Goal: Information Seeking & Learning: Learn about a topic

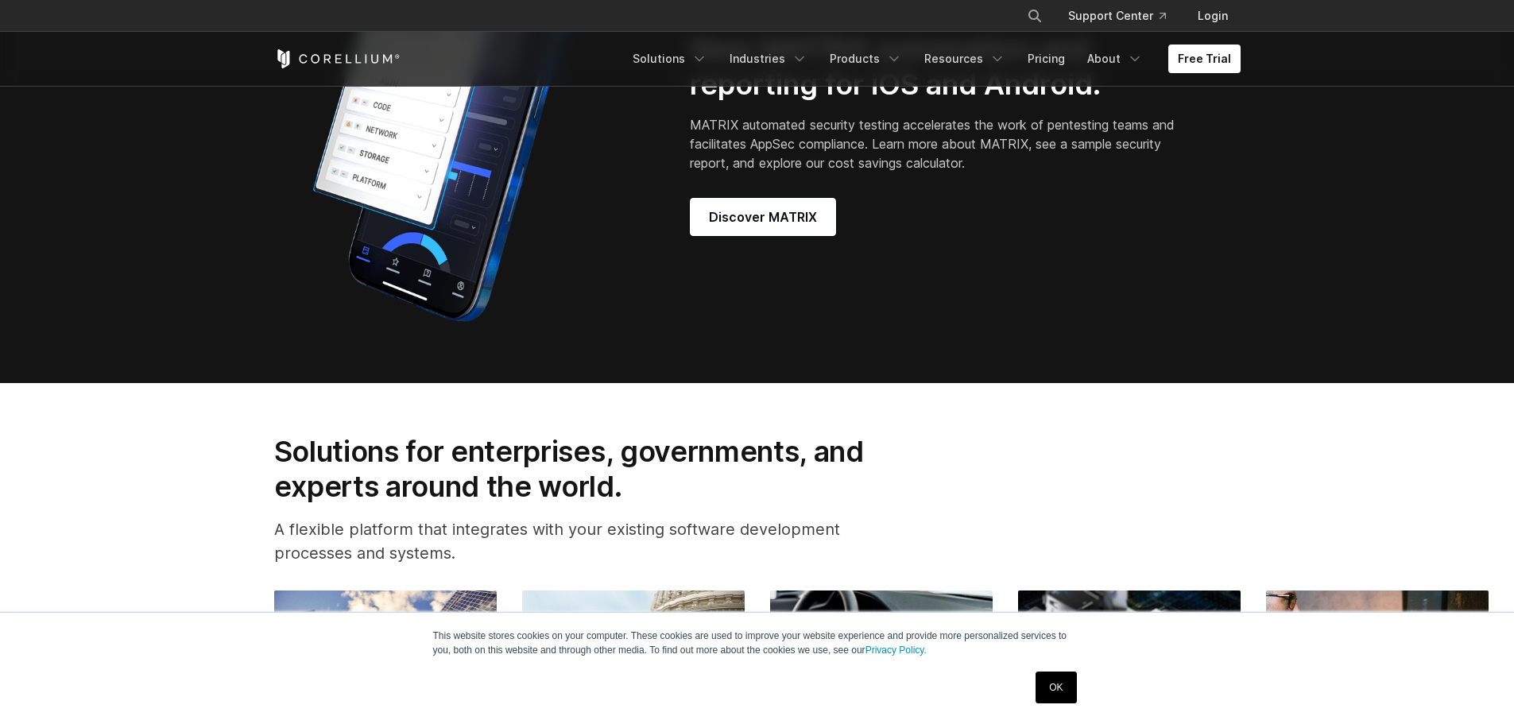
scroll to position [1546, 0]
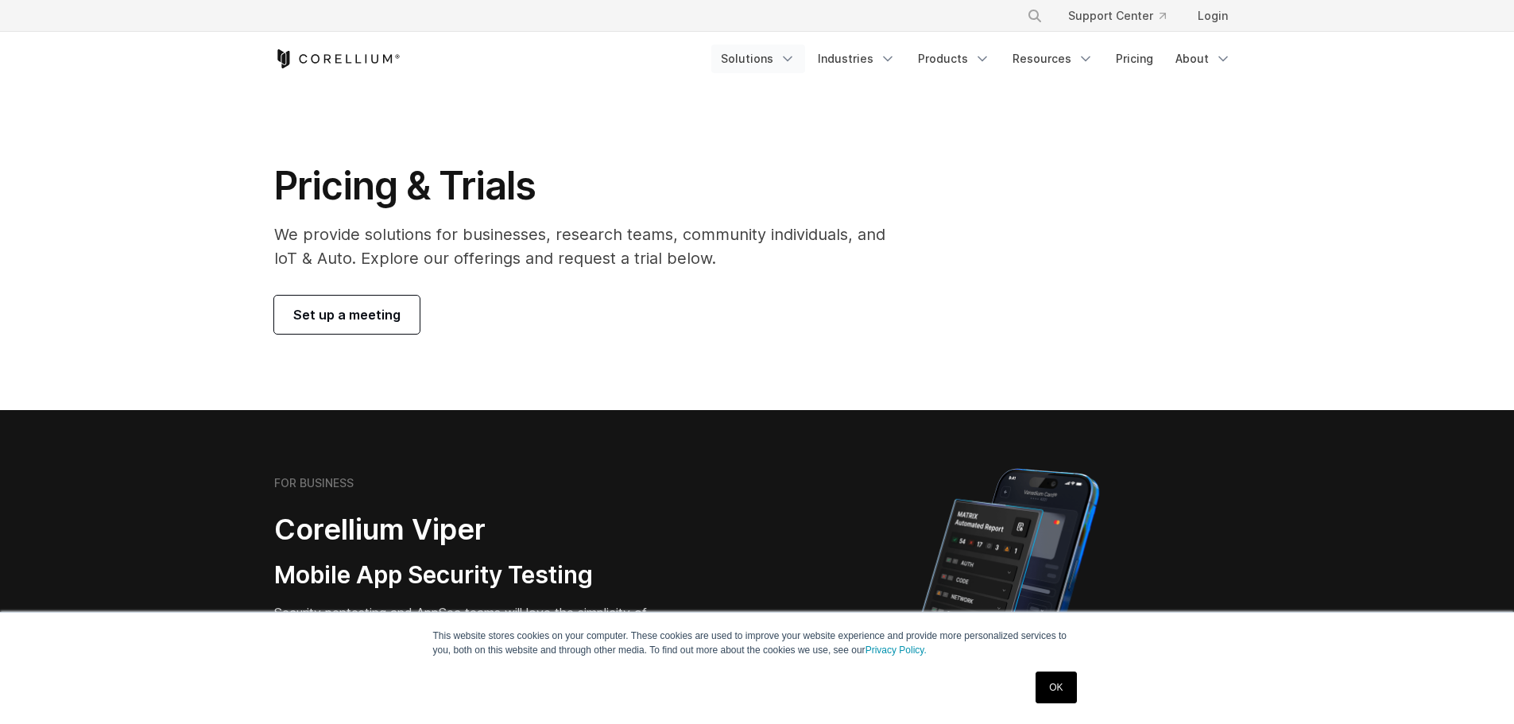
click at [776, 66] on link "Solutions" at bounding box center [758, 59] width 94 height 29
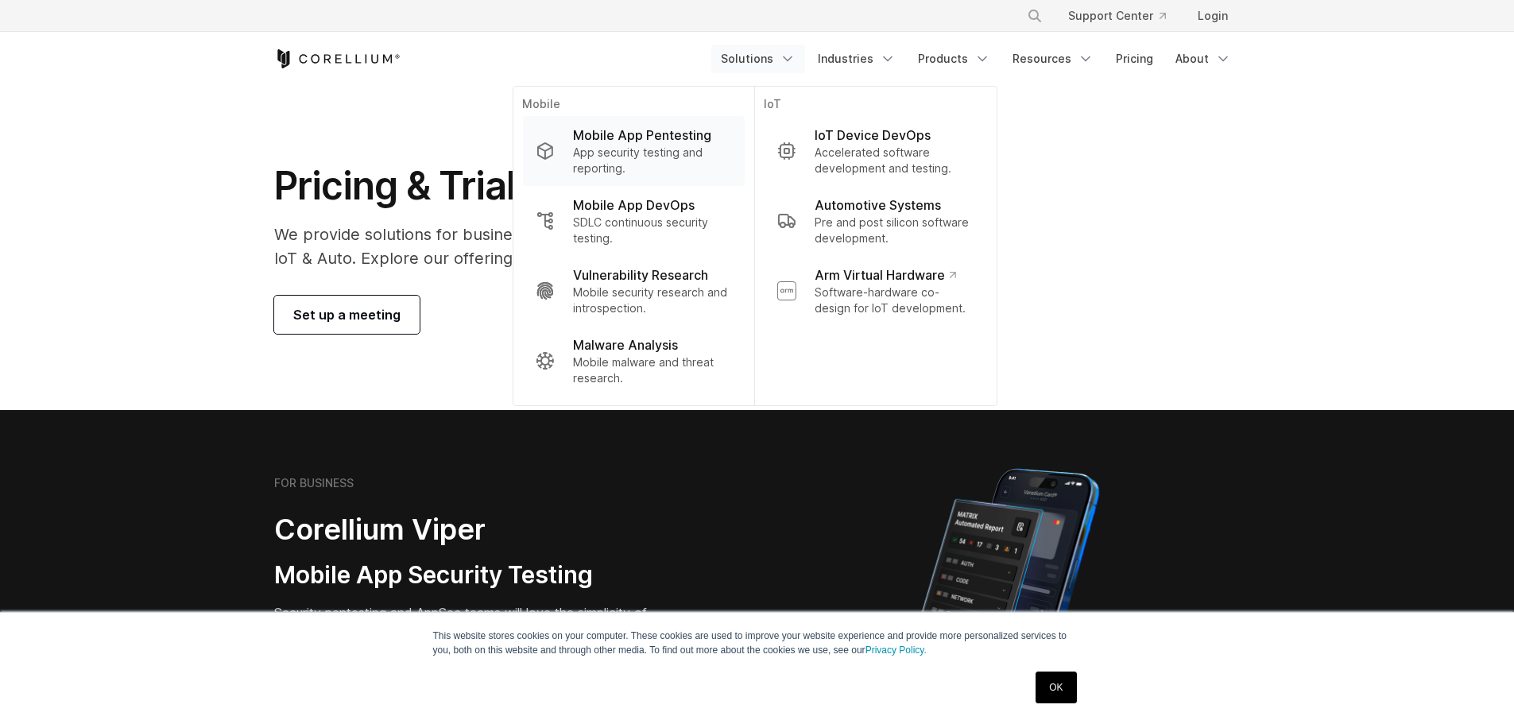
click at [664, 142] on p "Mobile App Pentesting" at bounding box center [642, 135] width 138 height 19
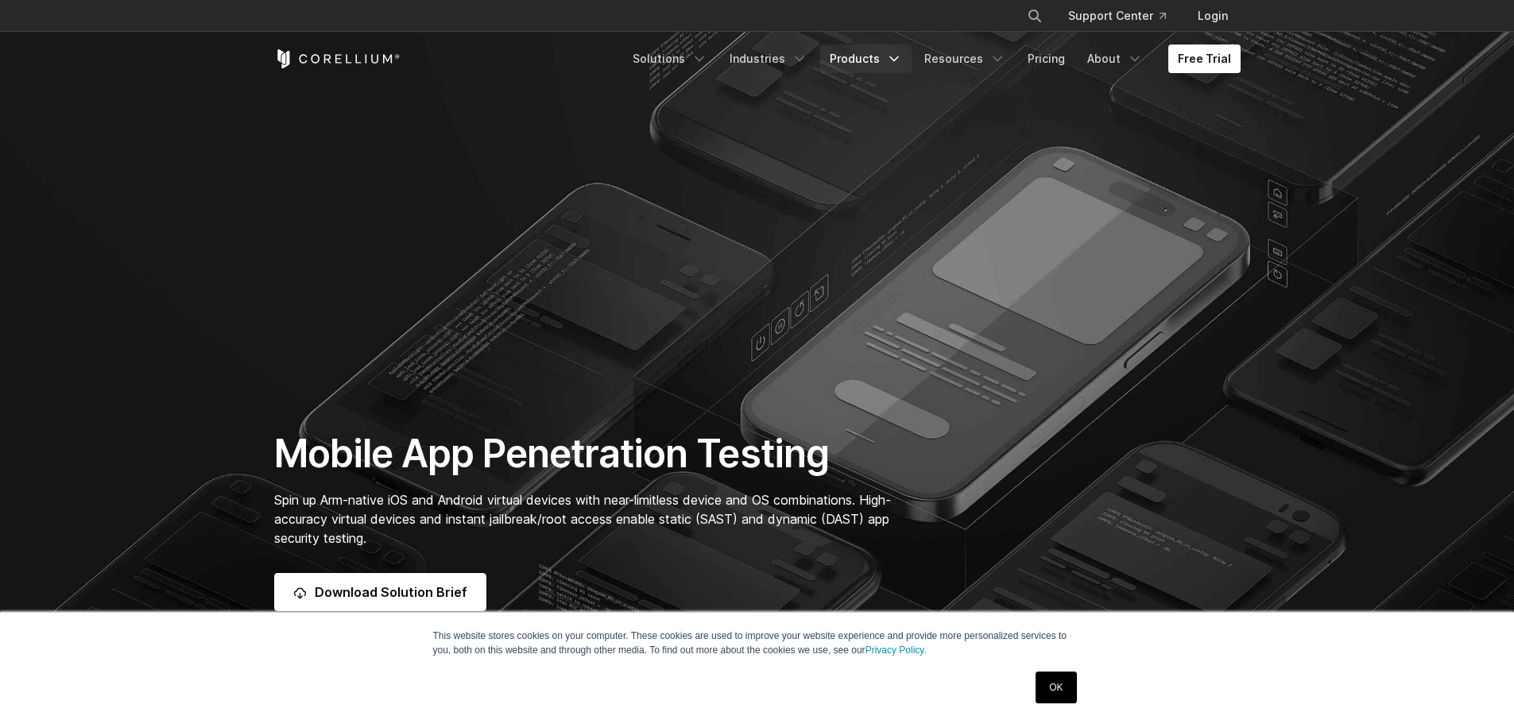
click at [900, 52] on icon "Navigation Menu" at bounding box center [894, 59] width 16 height 16
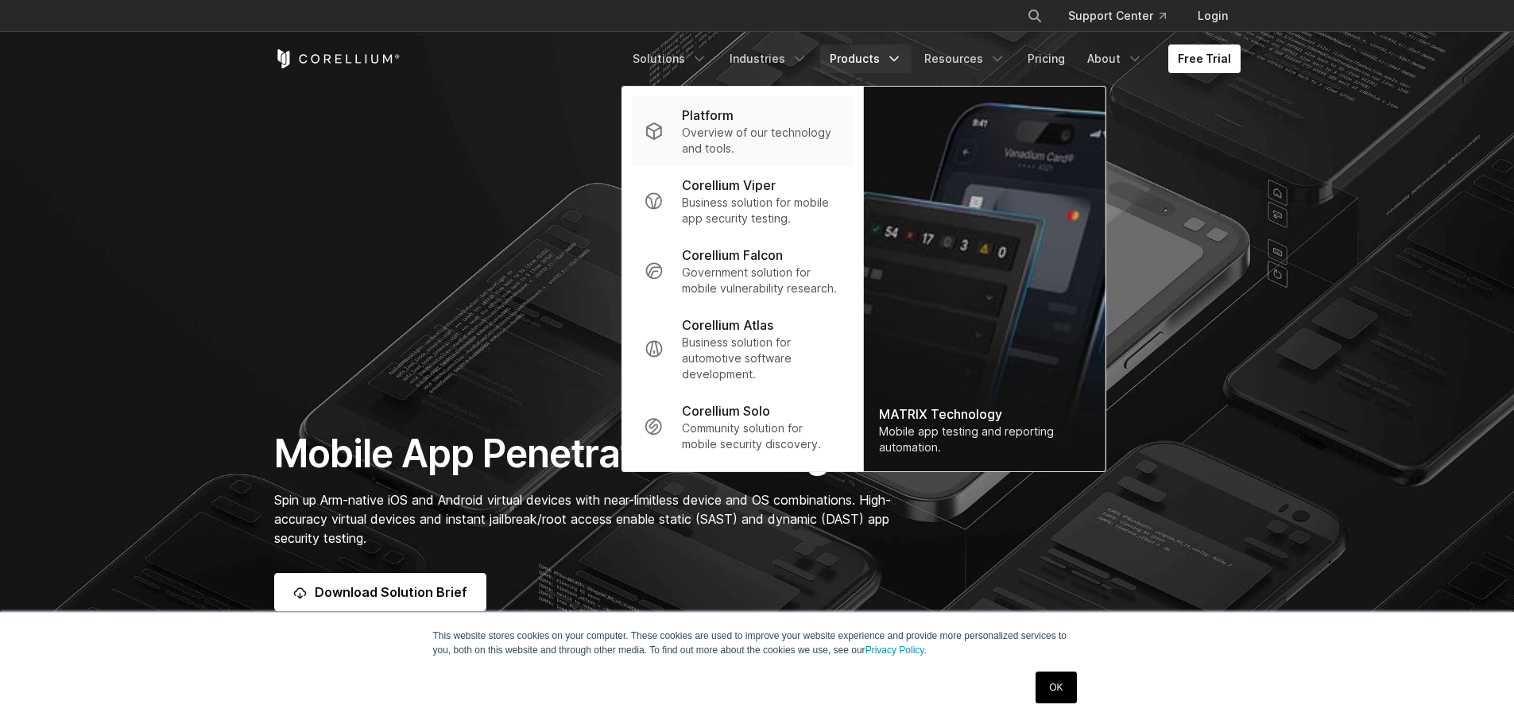
click at [749, 138] on p "Overview of our technology and tools." at bounding box center [761, 141] width 158 height 32
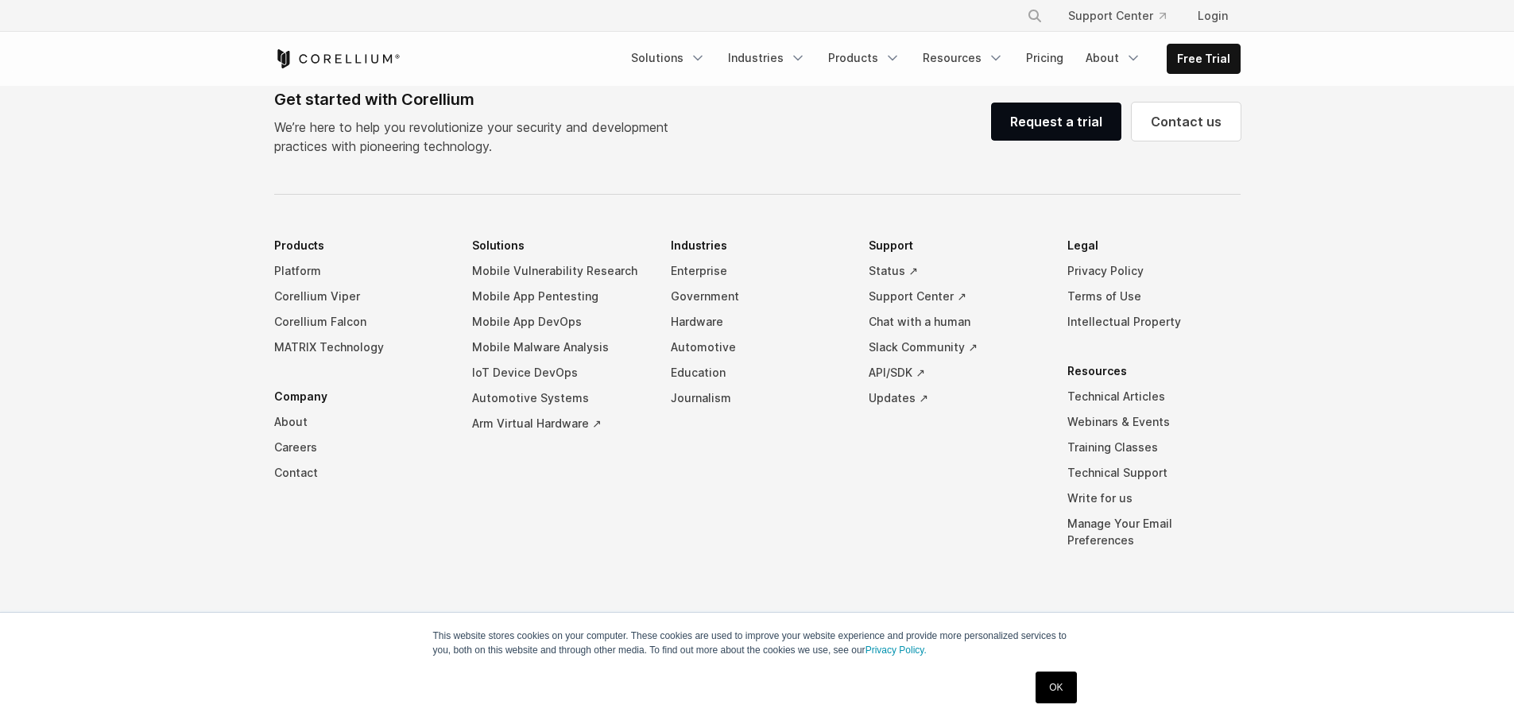
scroll to position [6822, 0]
